Goal: Check status: Check status

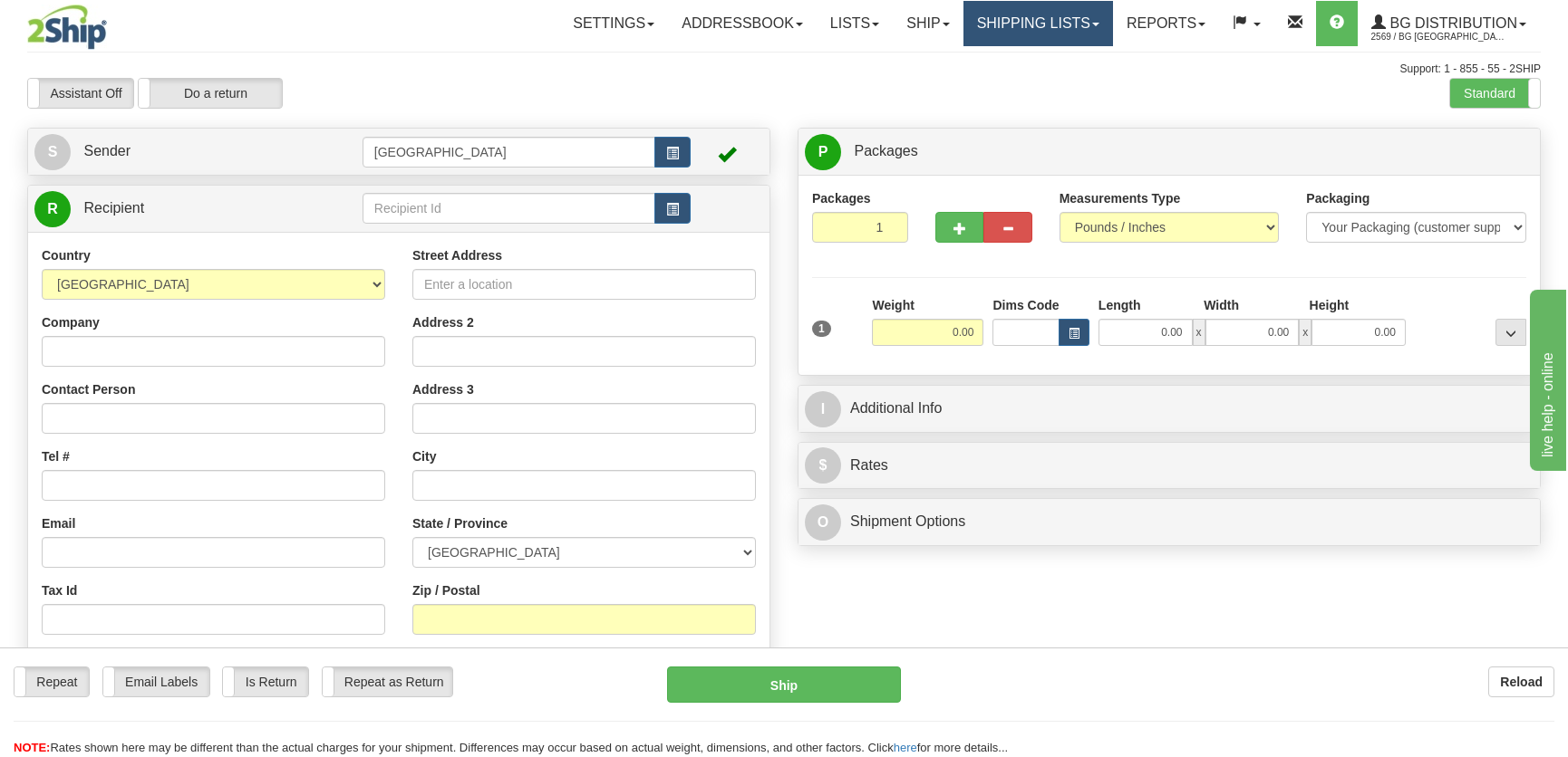
click at [1028, 29] on link "Shipping lists" at bounding box center [1038, 24] width 150 height 45
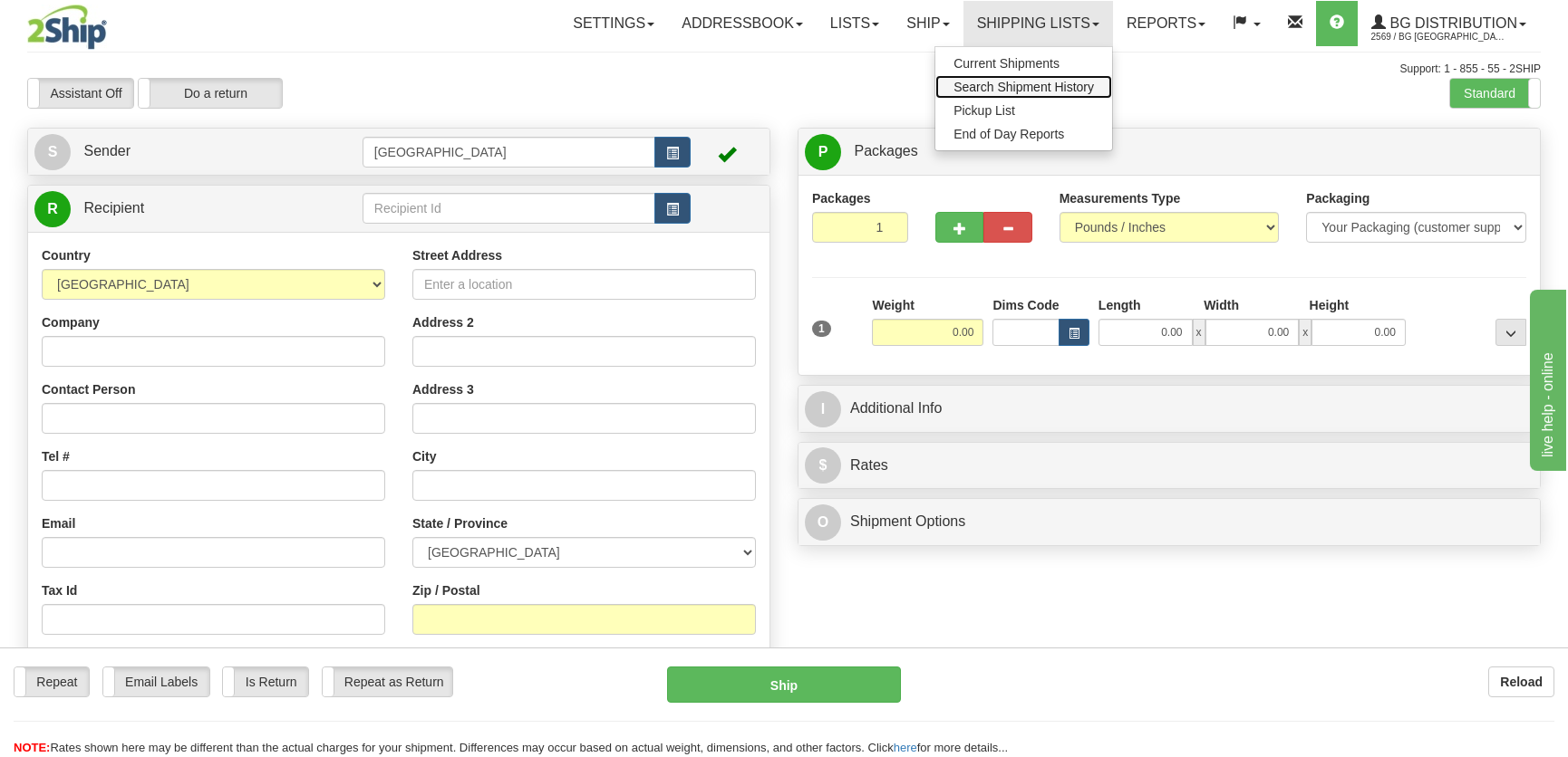
click at [1010, 87] on span "Search Shipment History" at bounding box center [1023, 87] width 141 height 15
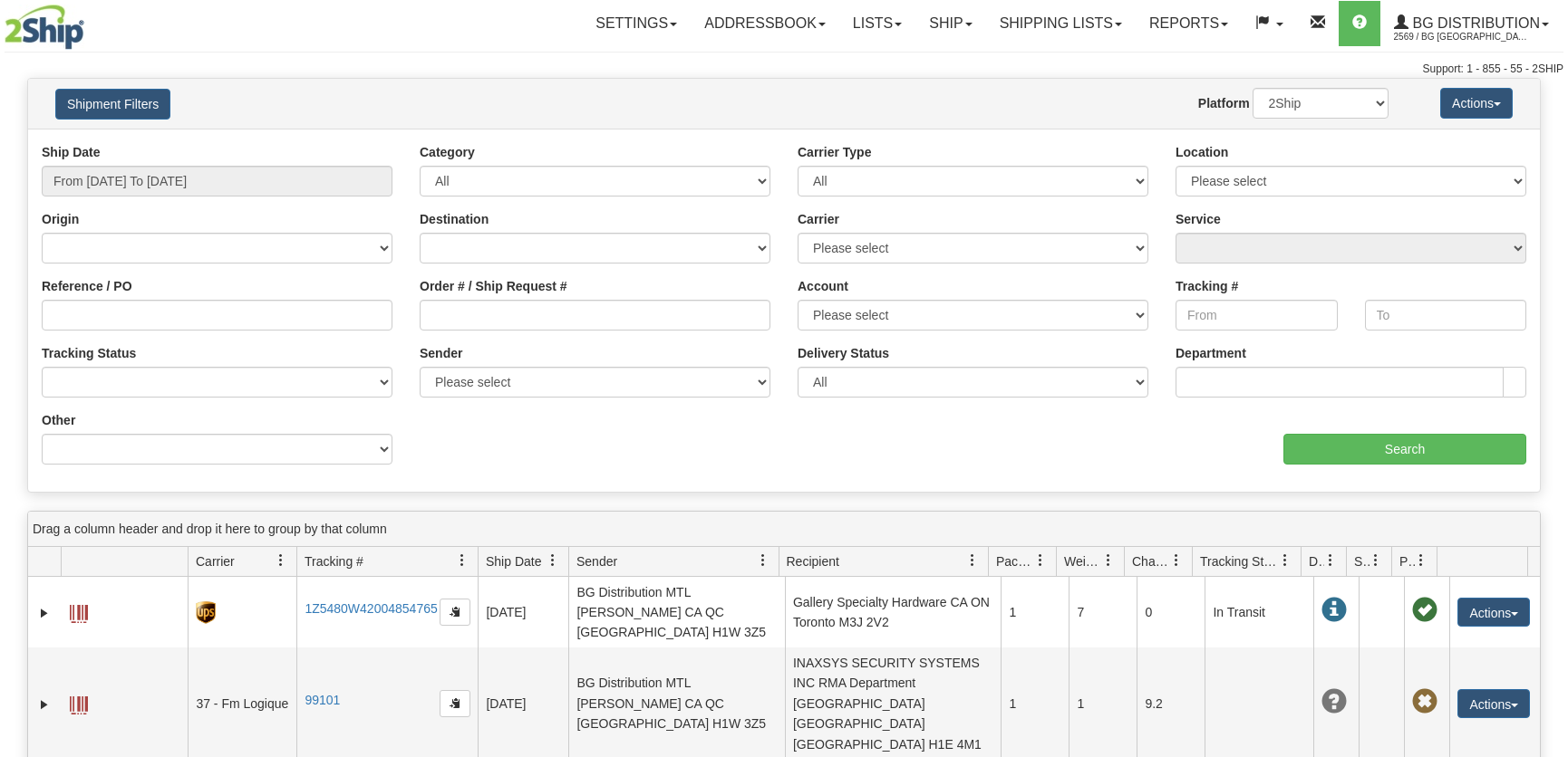
click at [274, 197] on div "Ship Date From 08/20/2025 To 08/21/2025" at bounding box center [218, 176] width 378 height 67
click at [277, 189] on input "From 08/20/2025 To 08/21/2025" at bounding box center [217, 180] width 351 height 31
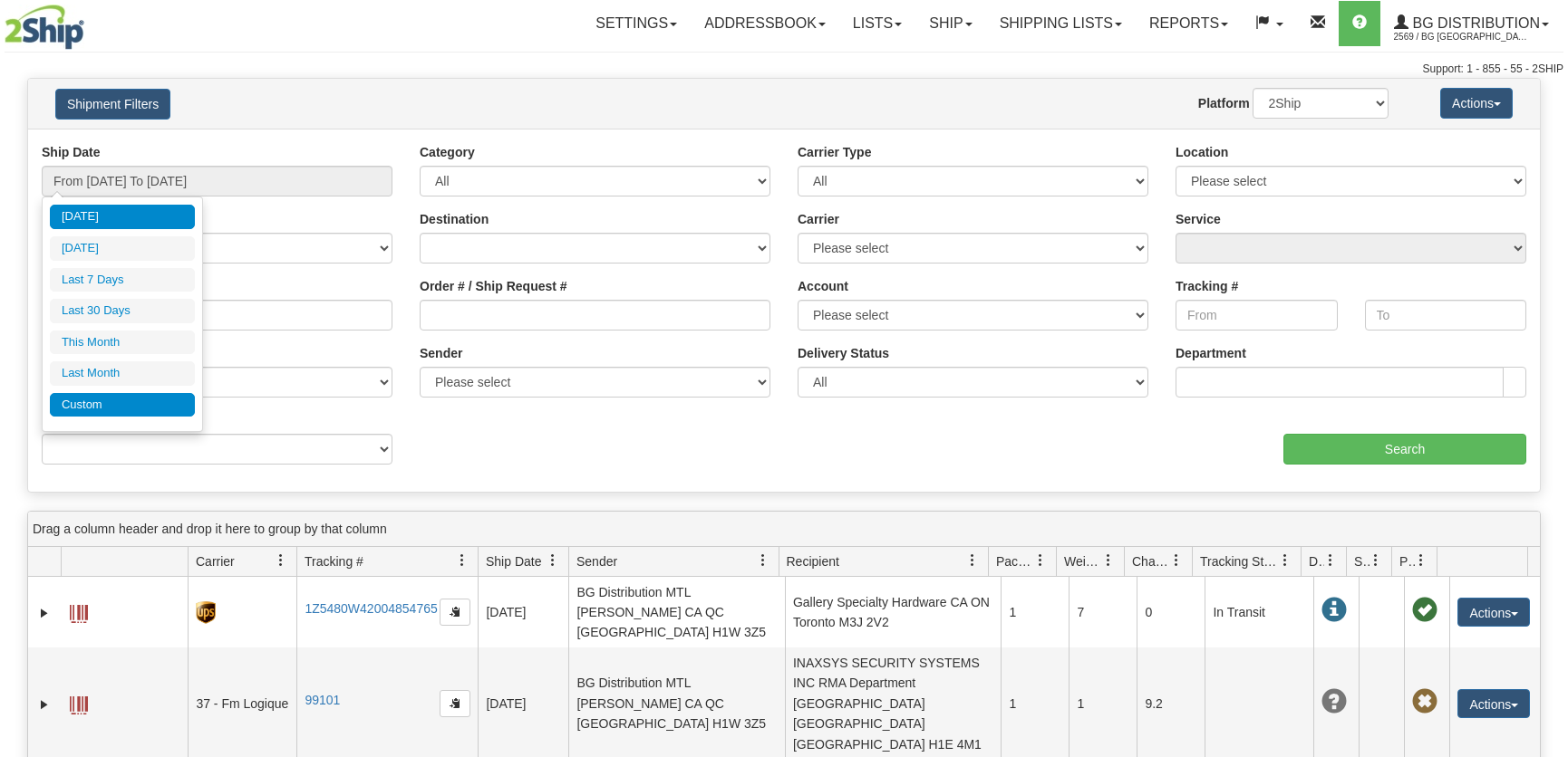
click at [135, 409] on li "Custom" at bounding box center [122, 405] width 145 height 25
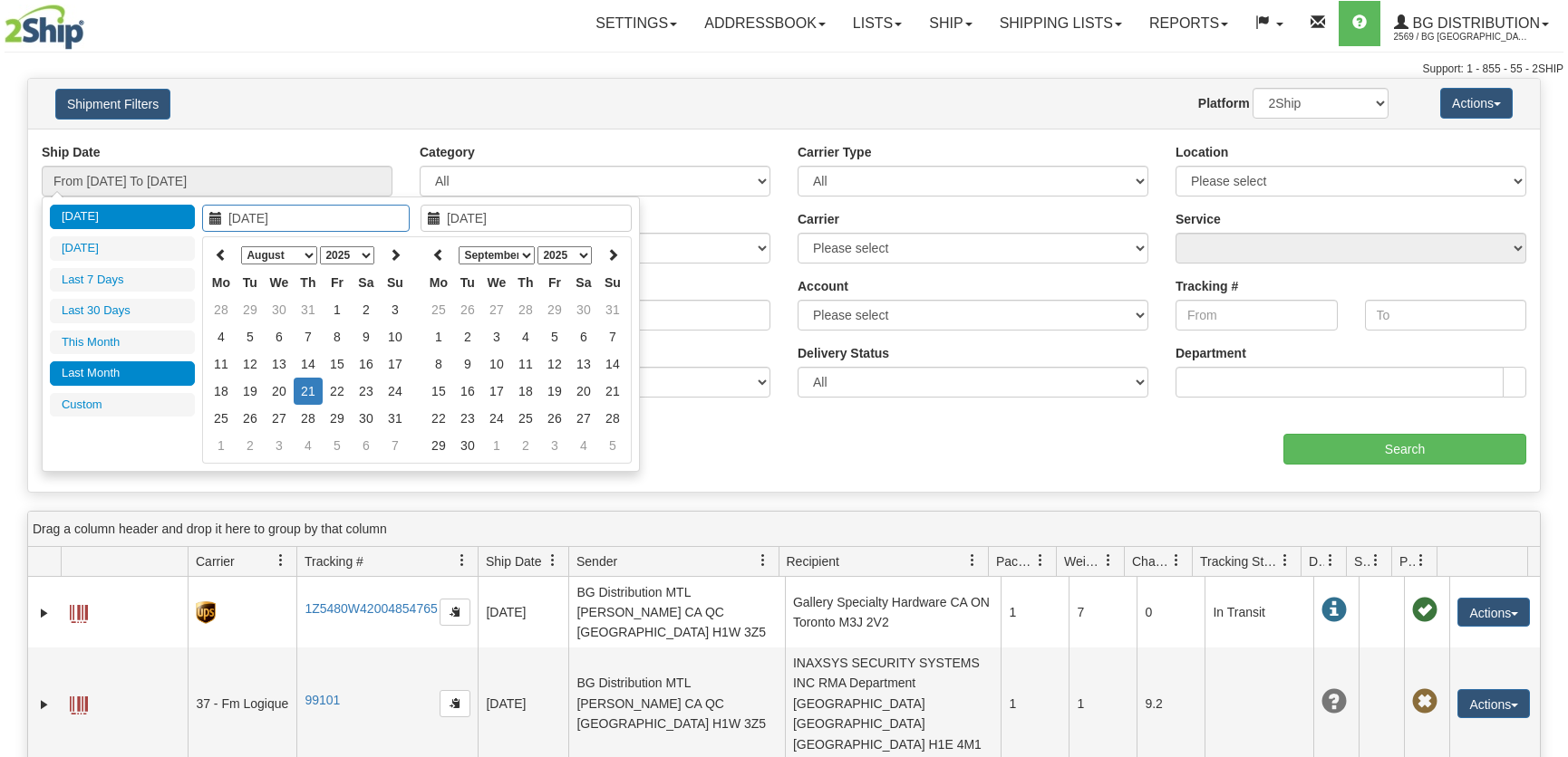
type input "07/01/2025"
type input "07/31/2025"
type input "08/21/2025"
type input "08/12/2025"
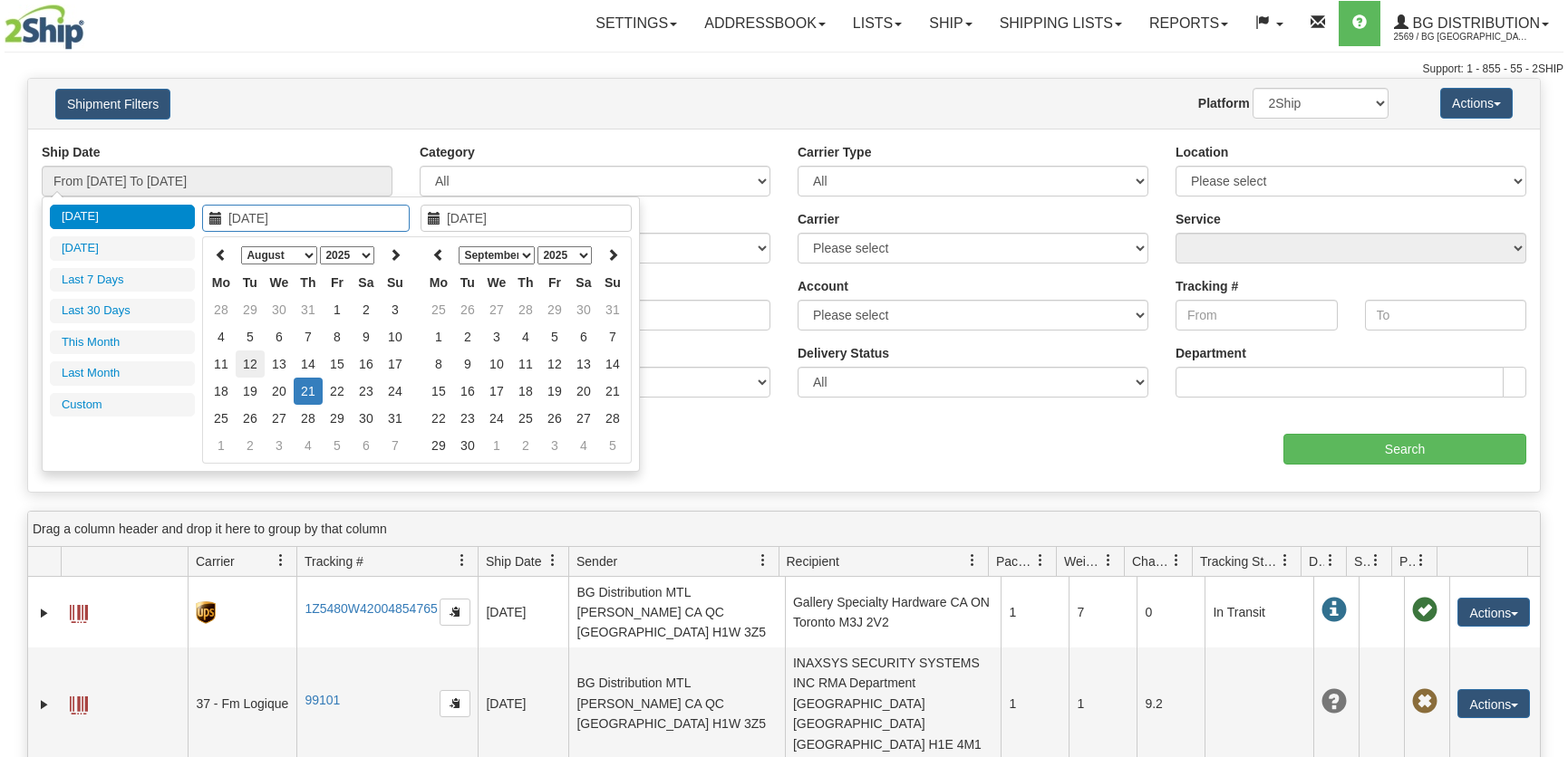
click at [250, 359] on td "12" at bounding box center [249, 364] width 29 height 28
type input "08/12/2025"
click at [250, 359] on td "12" at bounding box center [249, 364] width 29 height 28
type input "From 08/12/2025 To 08/12/2025"
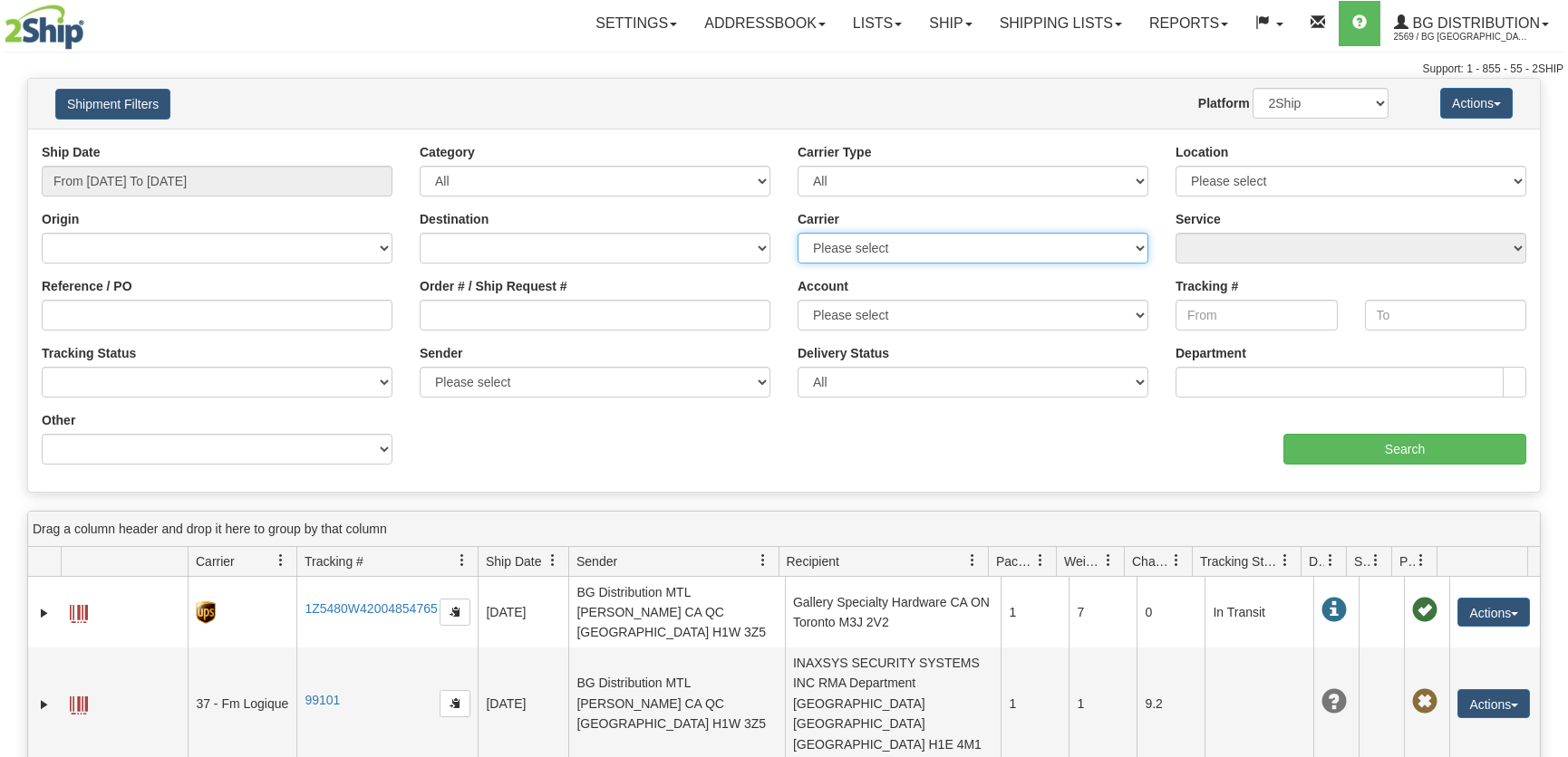
click at [977, 247] on select "Please select 2SHIP LTL 2Ship Today A&B Courier Ace Courier Canada Post Canpar …" at bounding box center [973, 247] width 351 height 31
click at [1389, 437] on input "Search" at bounding box center [1405, 449] width 243 height 31
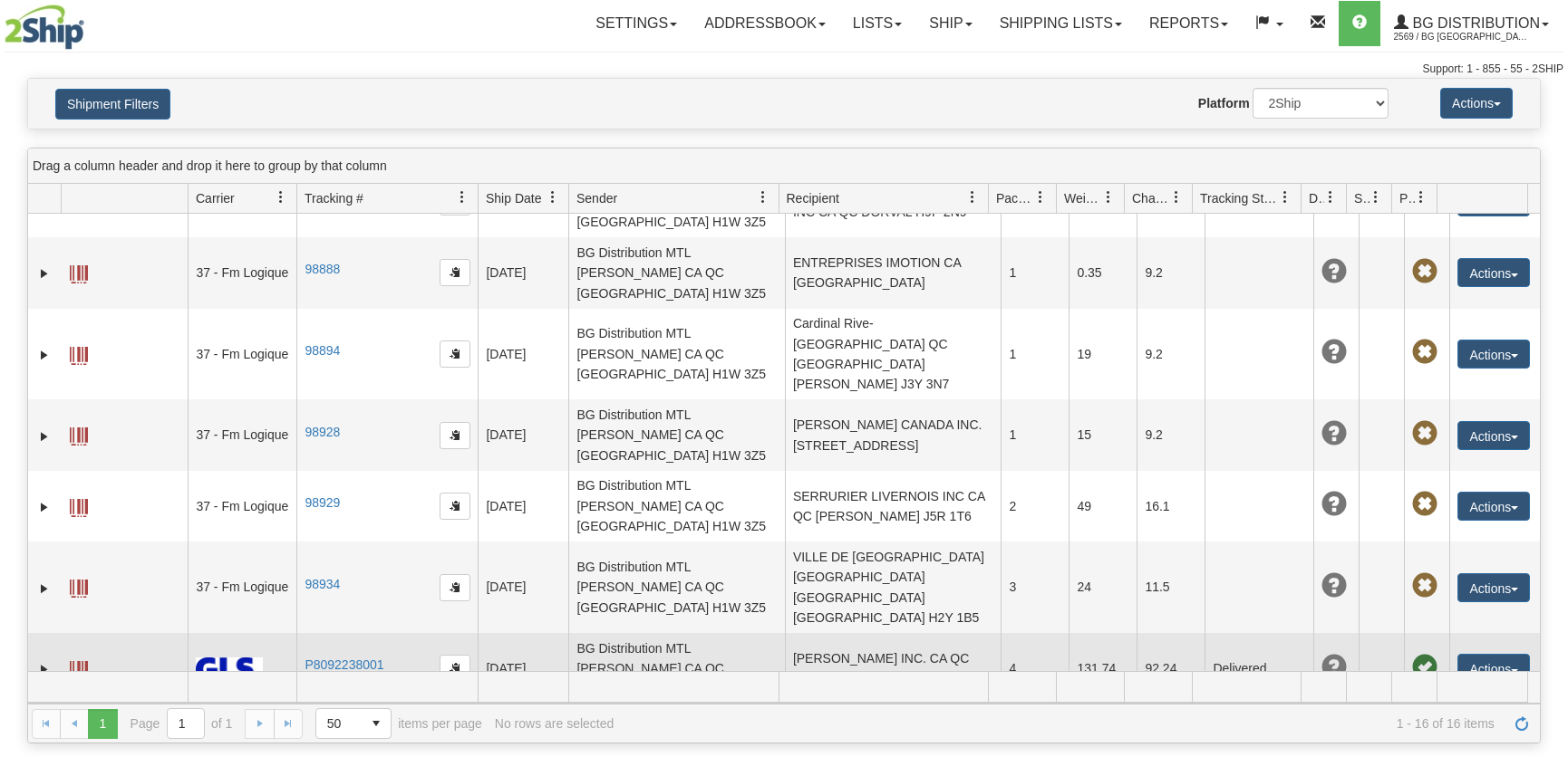
scroll to position [496, 0]
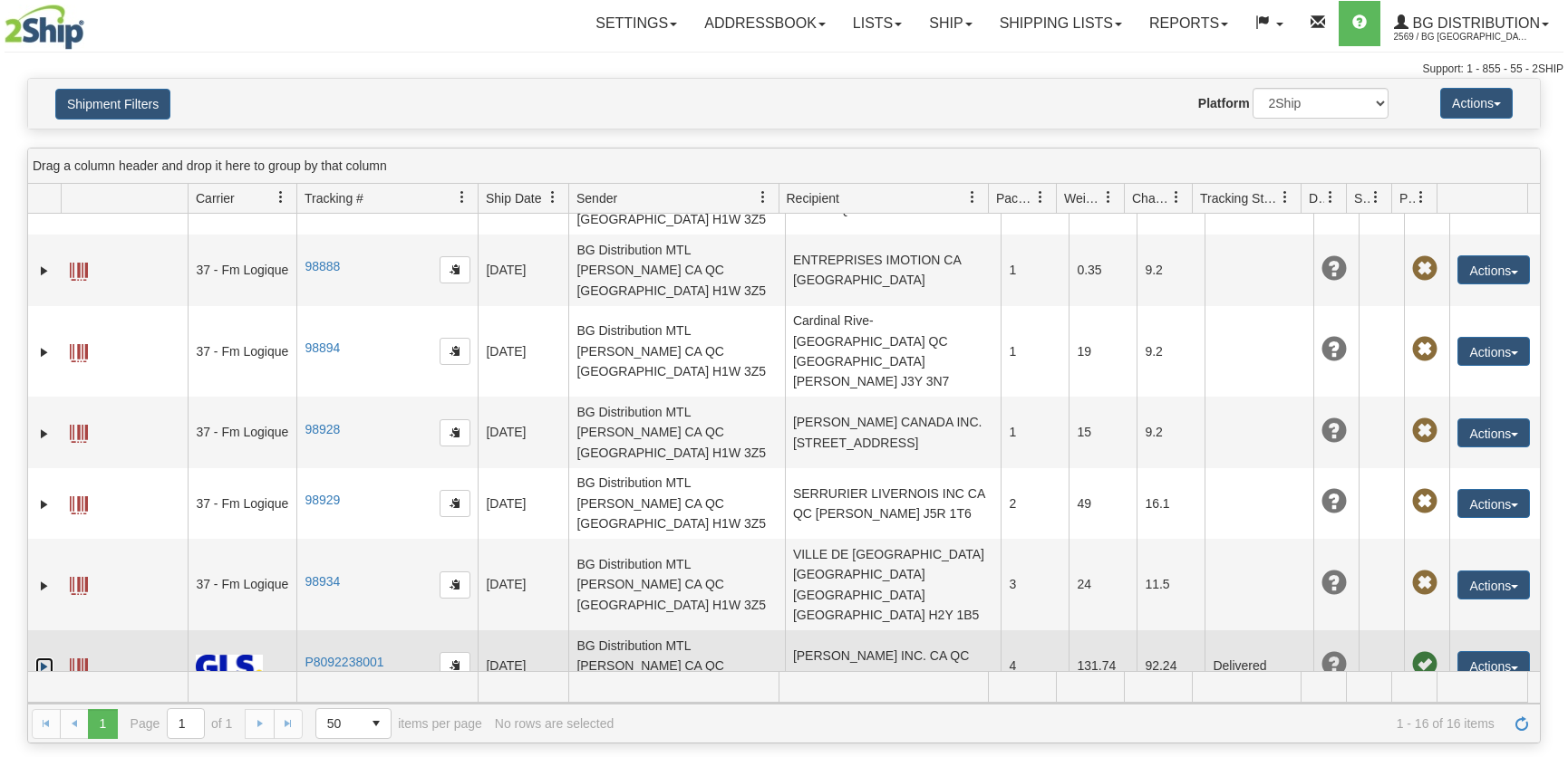
click at [41, 658] on link "Expand" at bounding box center [44, 666] width 18 height 18
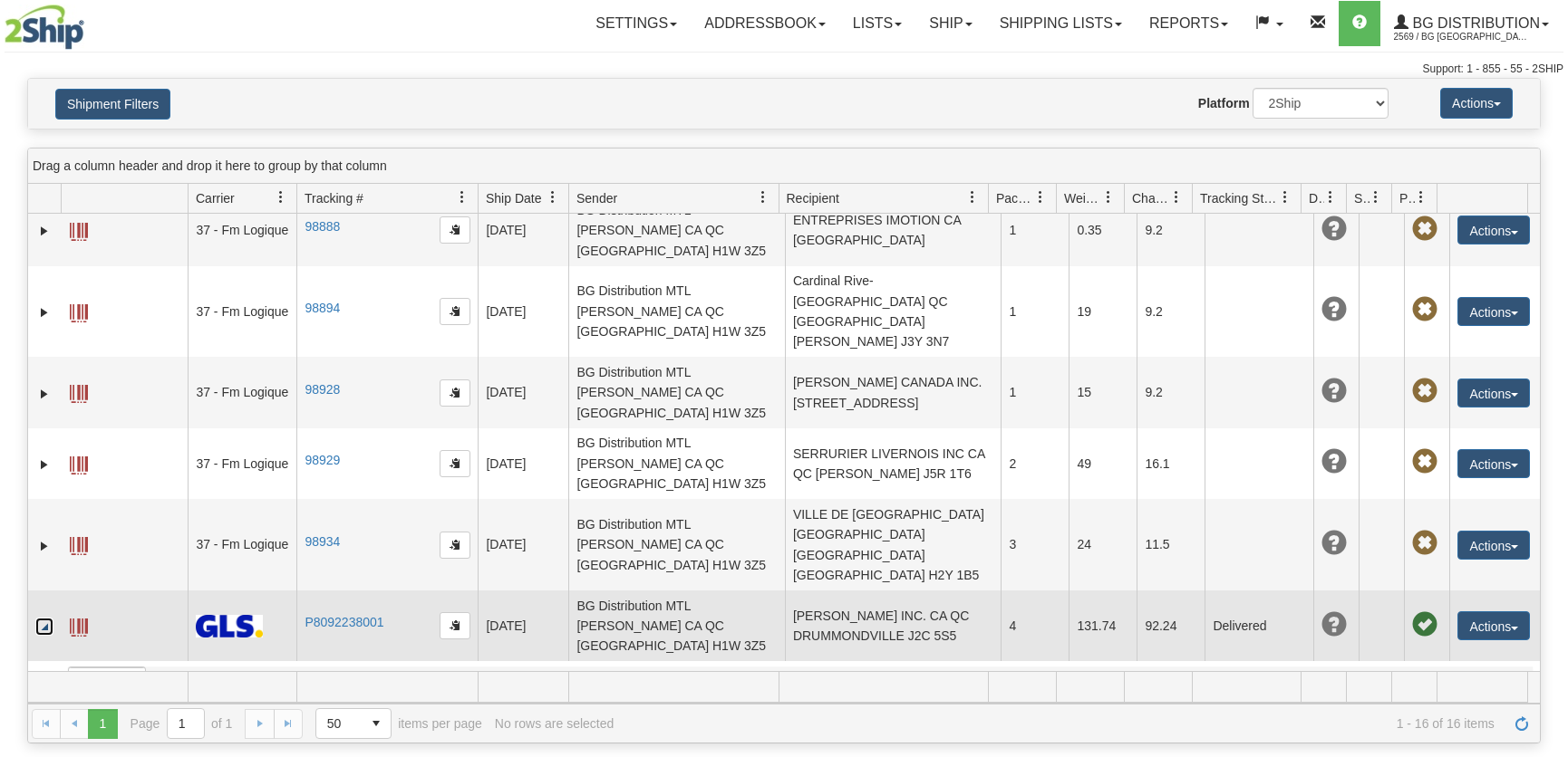
scroll to position [619, 0]
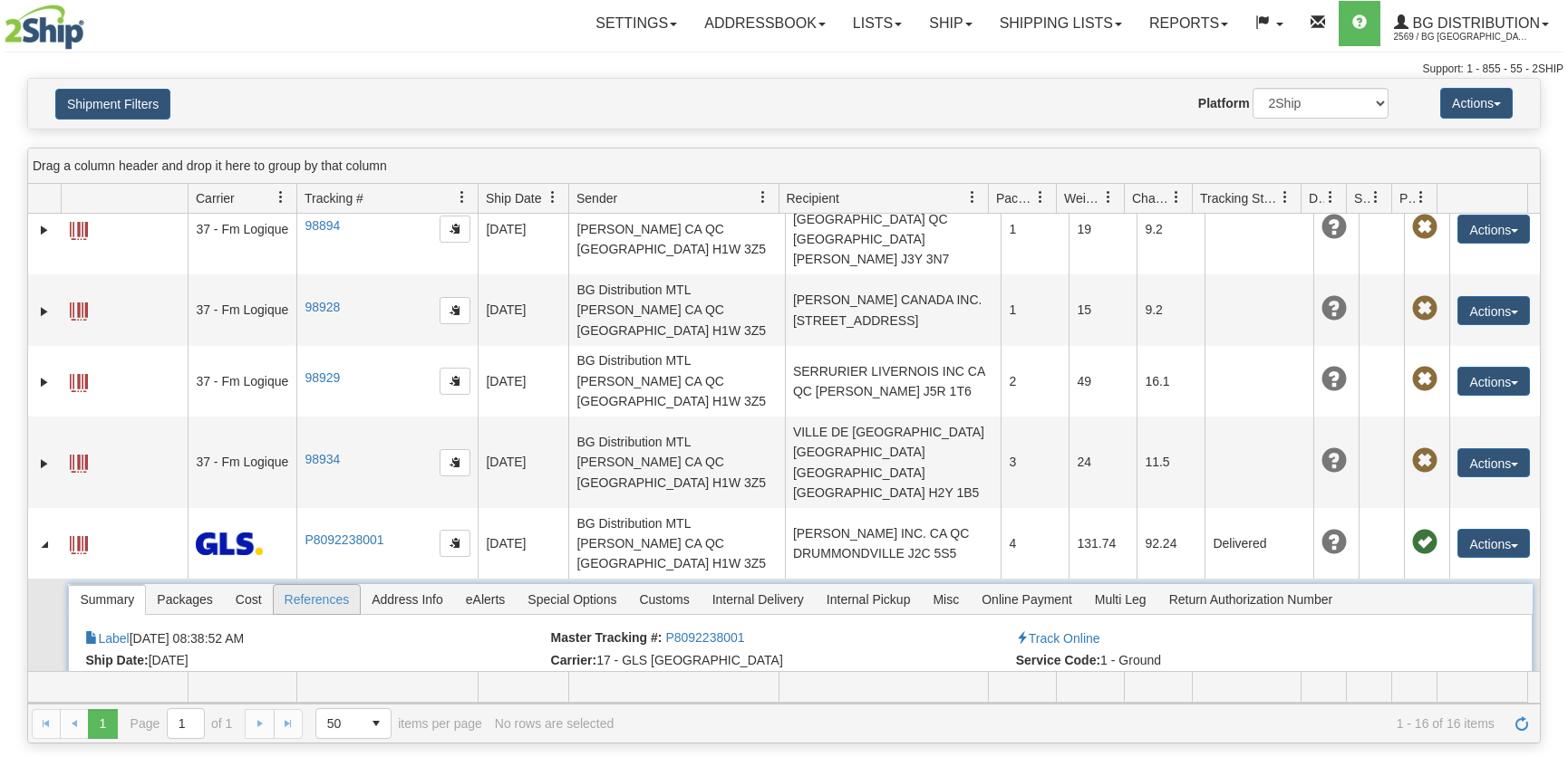
click at [301, 585] on span "References" at bounding box center [317, 599] width 87 height 29
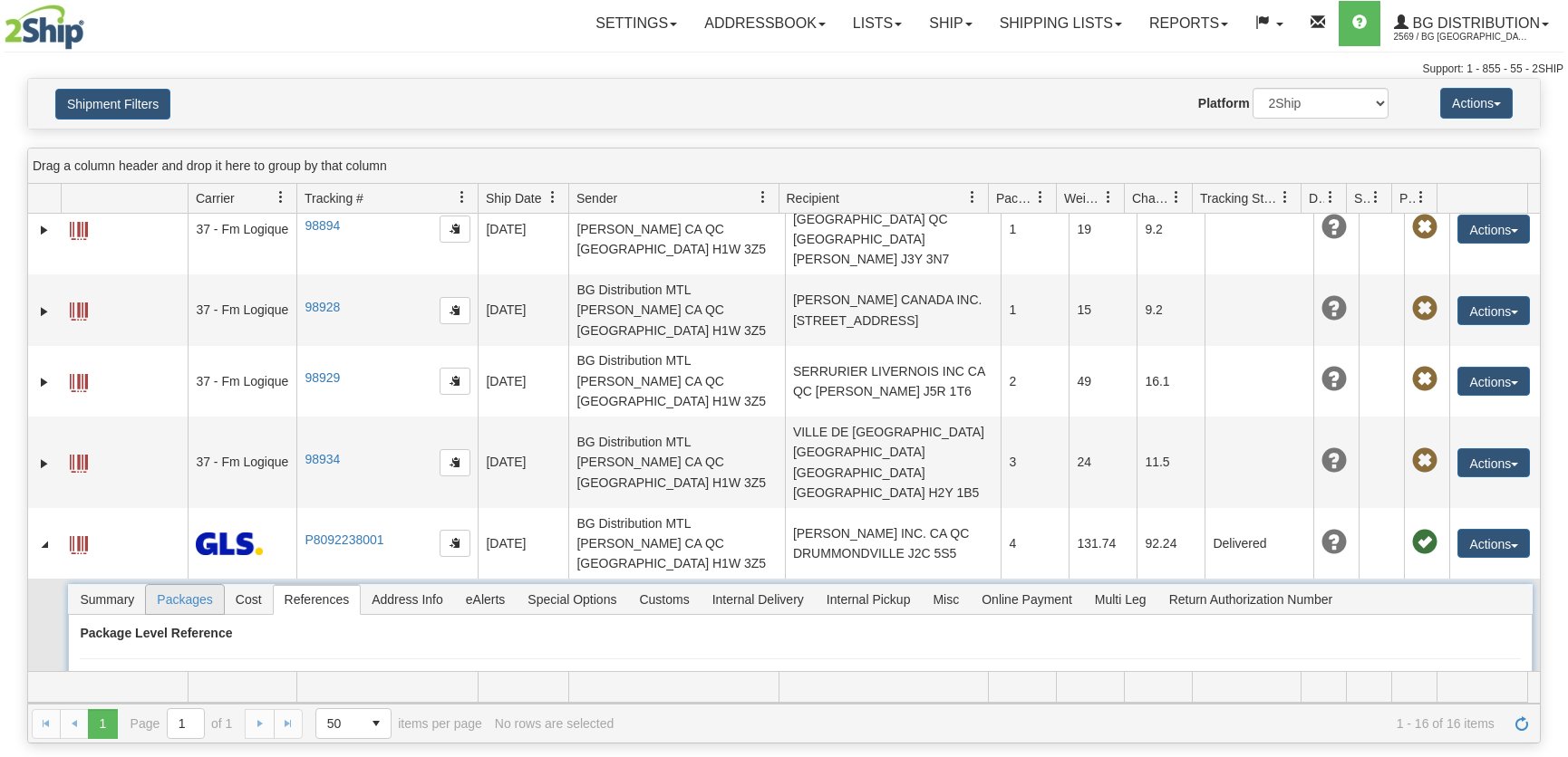
click at [196, 585] on span "Packages" at bounding box center [184, 599] width 77 height 29
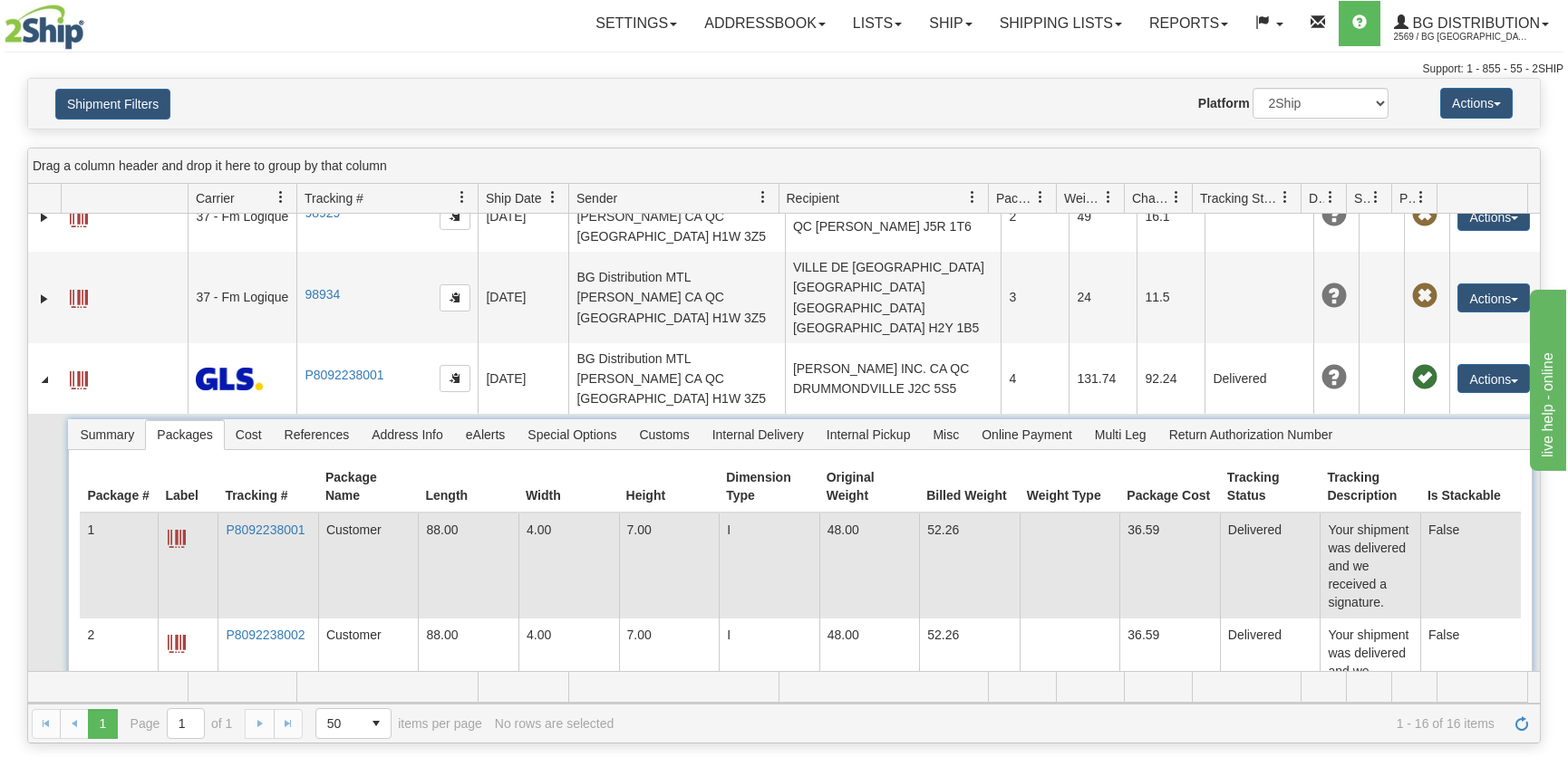
scroll to position [0, 0]
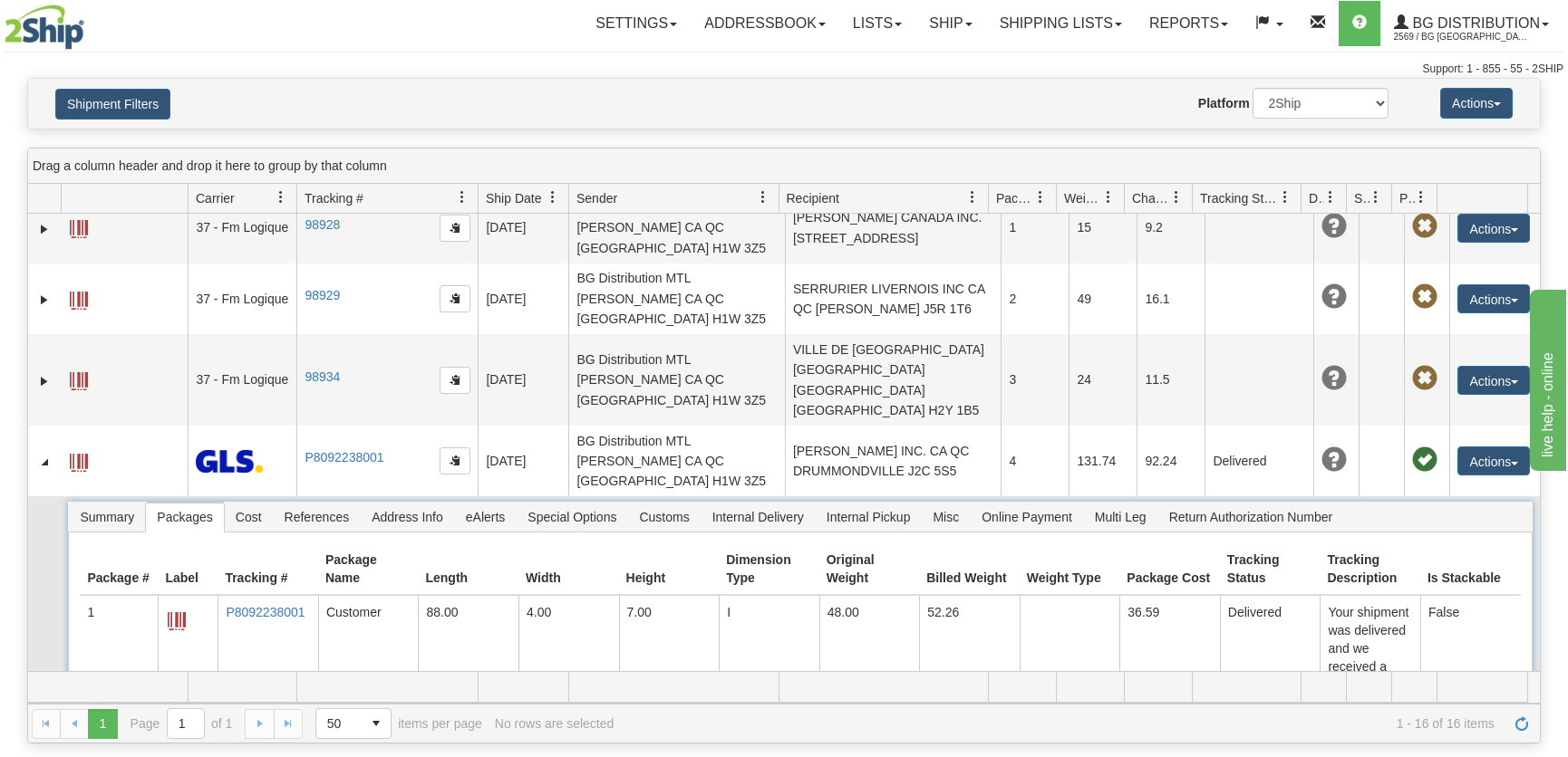
click at [308, 503] on span "References" at bounding box center [317, 517] width 87 height 29
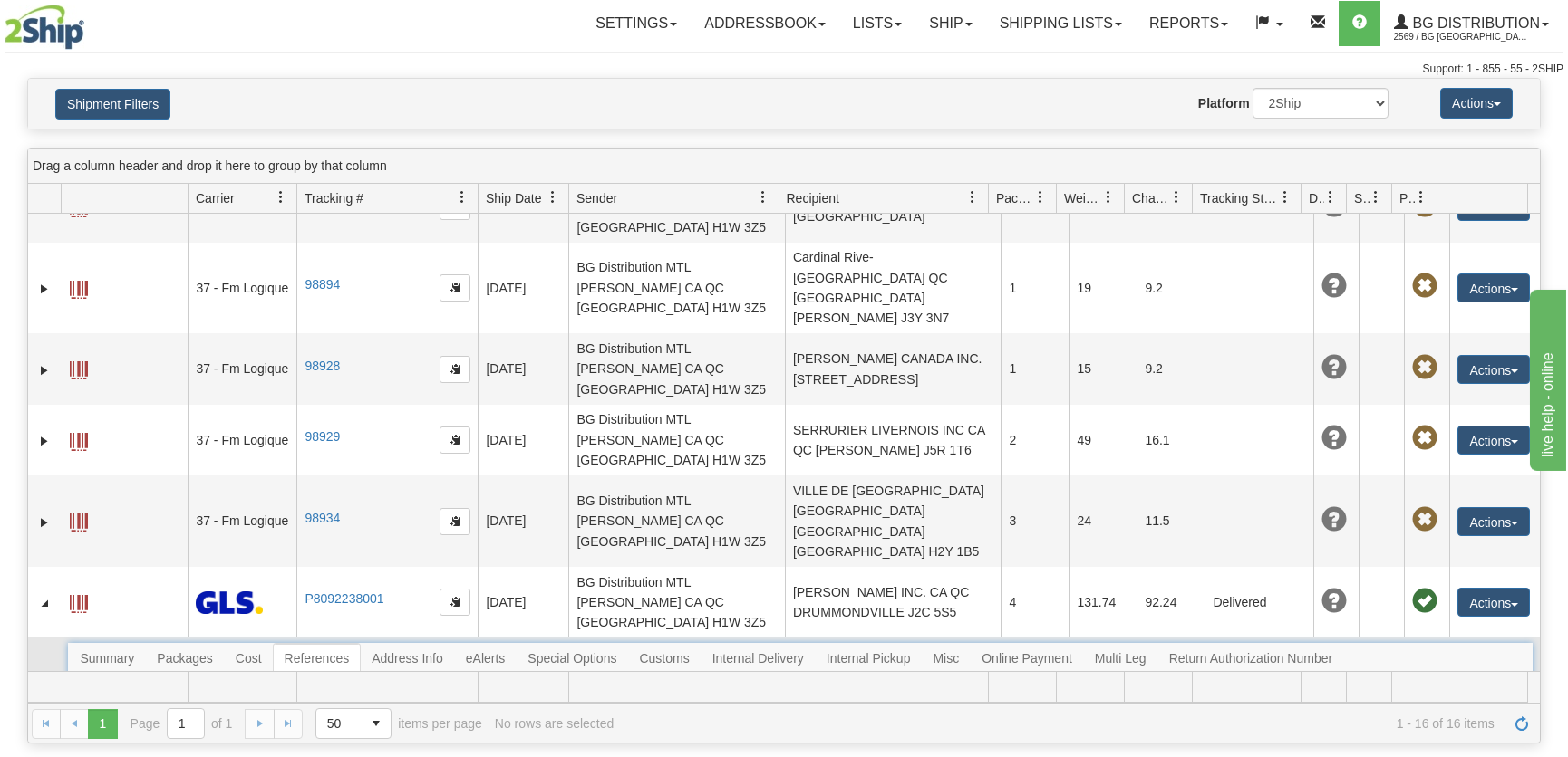
scroll to position [701, 0]
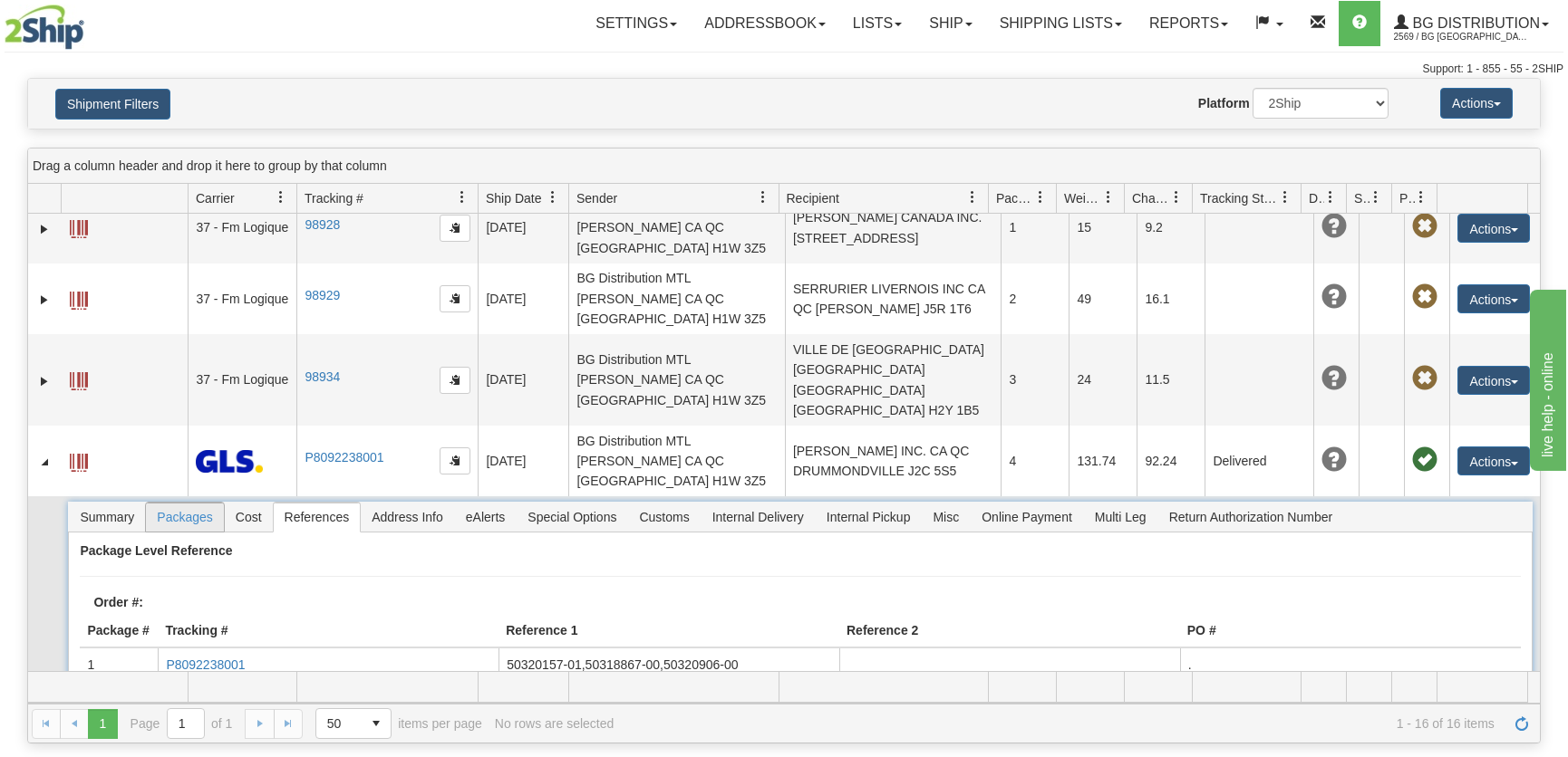
click at [181, 503] on span "Packages" at bounding box center [184, 517] width 77 height 29
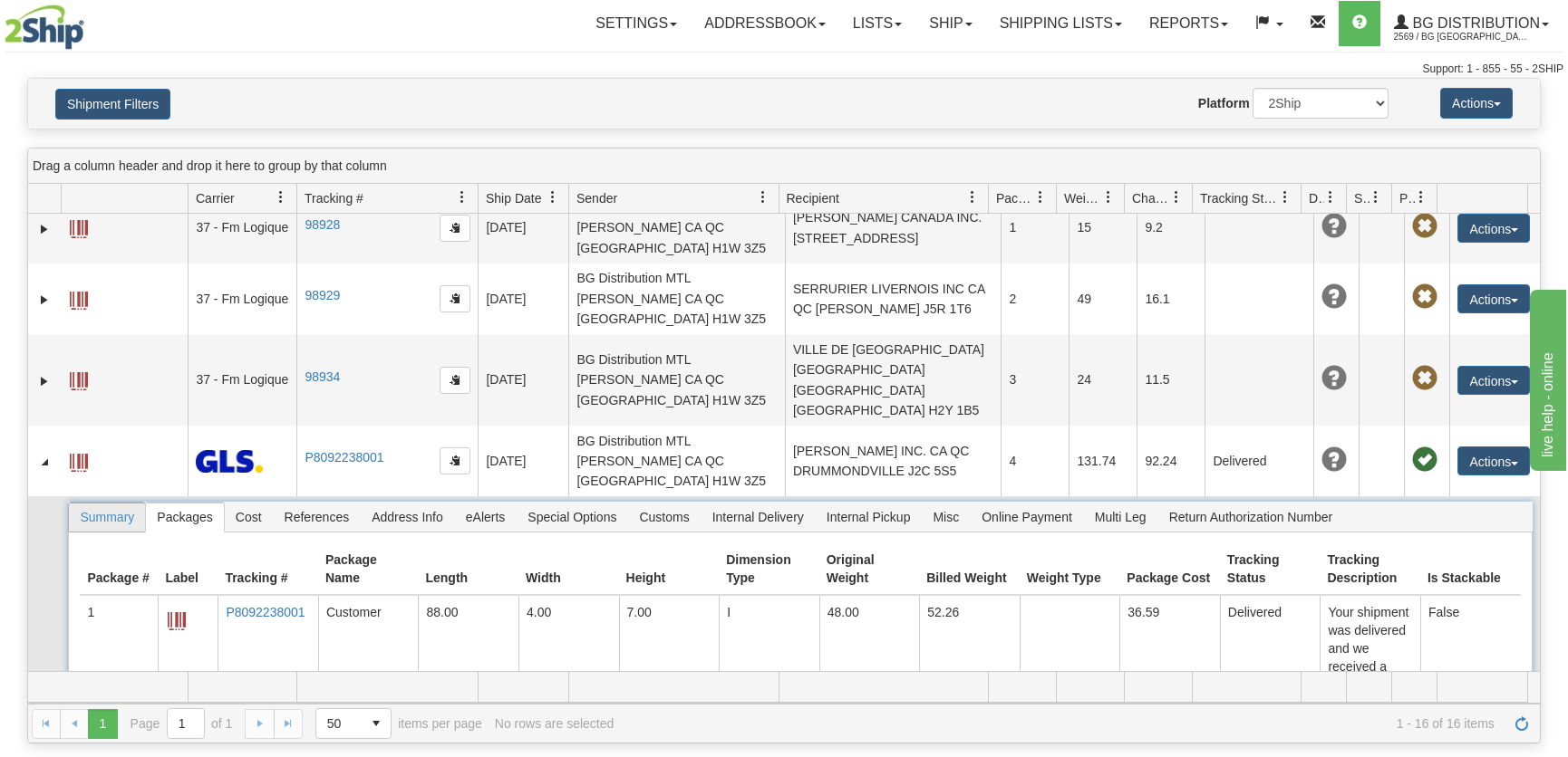
click at [108, 503] on span "Summary" at bounding box center [106, 517] width 76 height 29
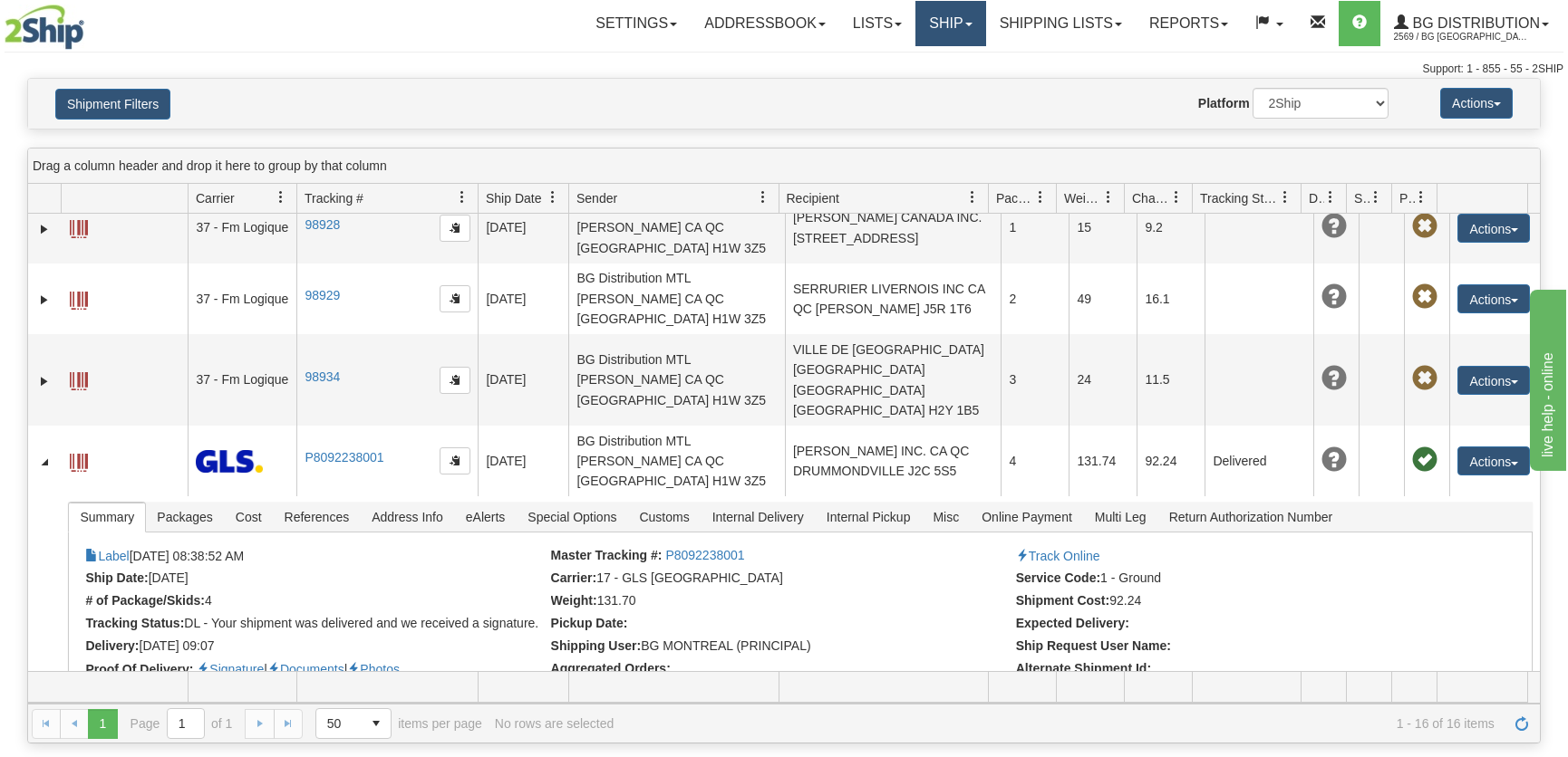
click at [922, 14] on link "Ship" at bounding box center [949, 24] width 70 height 45
click at [895, 59] on span "Ship Screen" at bounding box center [894, 63] width 69 height 15
